Goal: Information Seeking & Learning: Learn about a topic

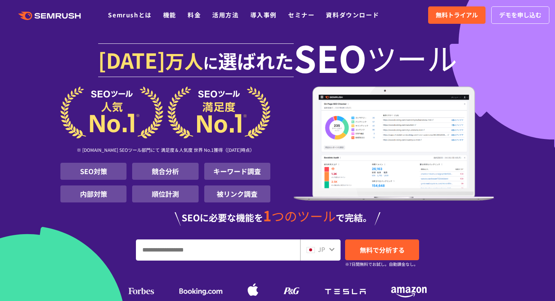
click at [171, 250] on input "URL、キーワードを入力してください" at bounding box center [217, 250] width 163 height 20
paste input "**********"
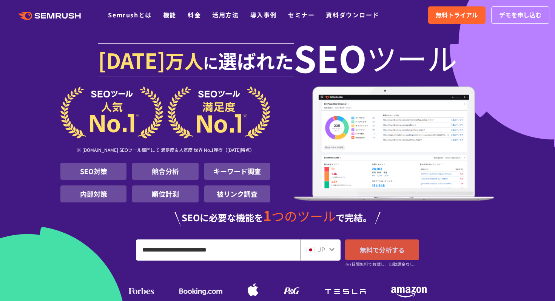
type input "**********"
click at [401, 248] on span "無料で分析する" at bounding box center [382, 249] width 45 height 9
